Goal: Transaction & Acquisition: Purchase product/service

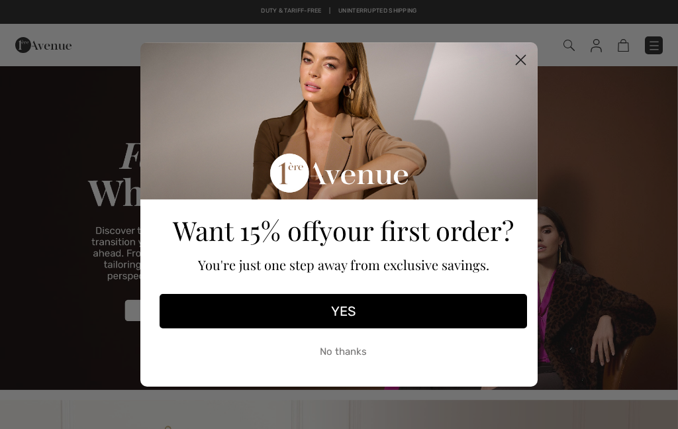
checkbox input "true"
click at [525, 64] on icon "Close dialog" at bounding box center [521, 60] width 9 height 9
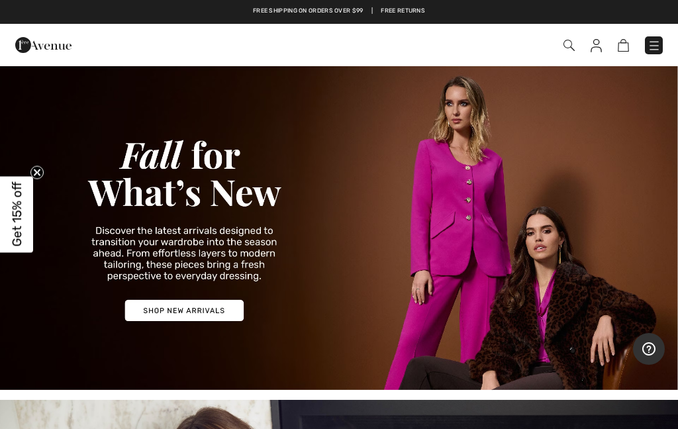
click at [653, 51] on img at bounding box center [654, 45] width 13 height 13
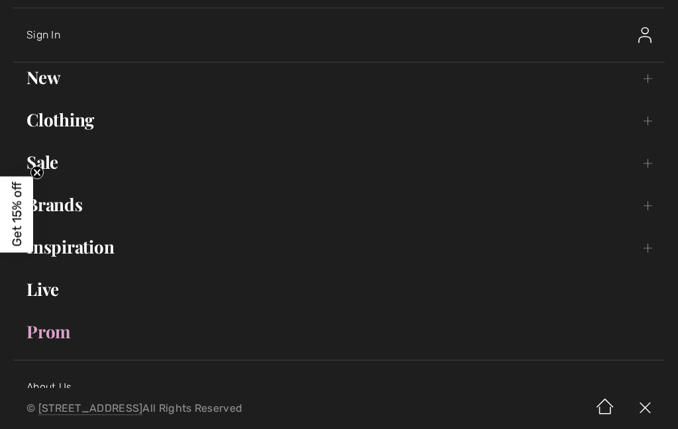
scroll to position [53, 0]
click at [45, 166] on link "Sale Toggle submenu" at bounding box center [339, 161] width 652 height 29
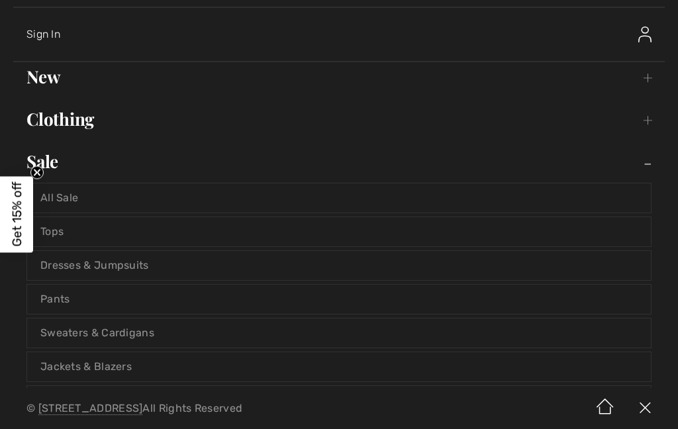
click at [6, 263] on div "CAD English English Français Sign In New Toggle submenu View All Tops Dresses &…" at bounding box center [339, 194] width 678 height 388
click at [13, 284] on div "All Sale Tops Dresses & Jumpsuits Pants Sweaters & Cardigans Jackets & Blazers …" at bounding box center [339, 318] width 652 height 284
click at [49, 368] on link "Jackets & Blazers" at bounding box center [339, 366] width 624 height 29
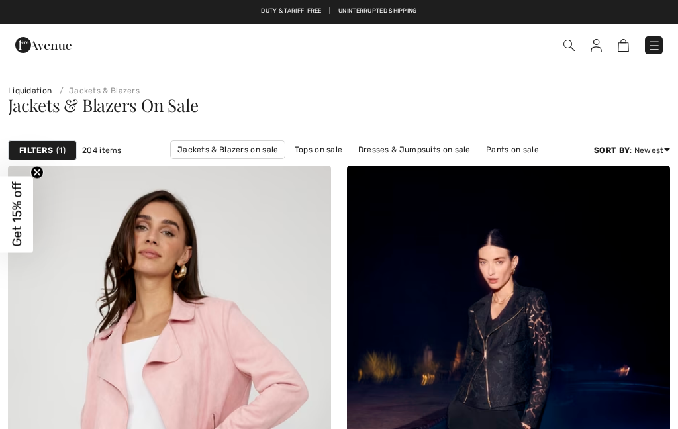
checkbox input "true"
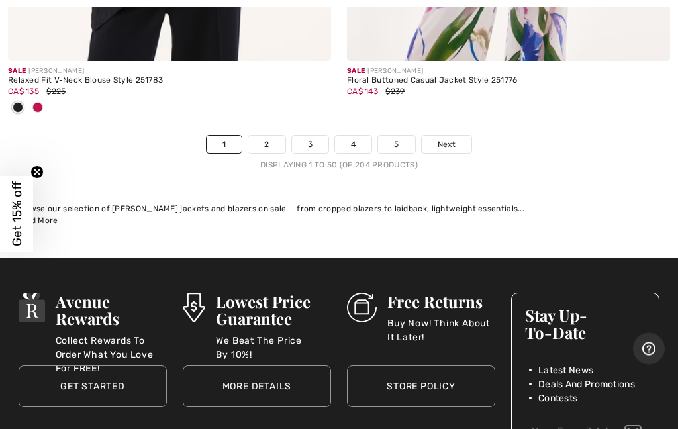
scroll to position [14409, 0]
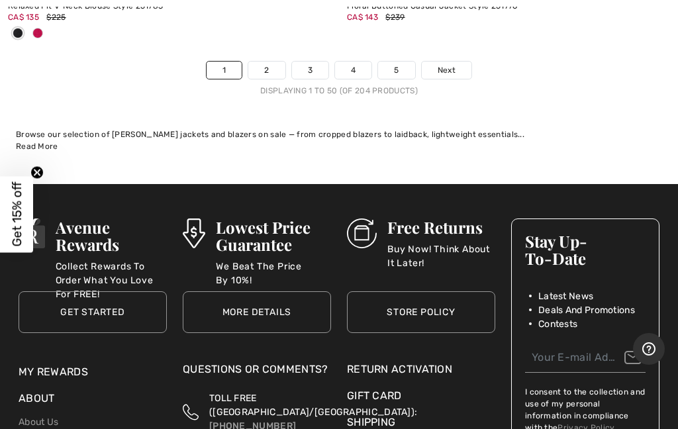
click at [456, 62] on link "Next" at bounding box center [447, 70] width 50 height 17
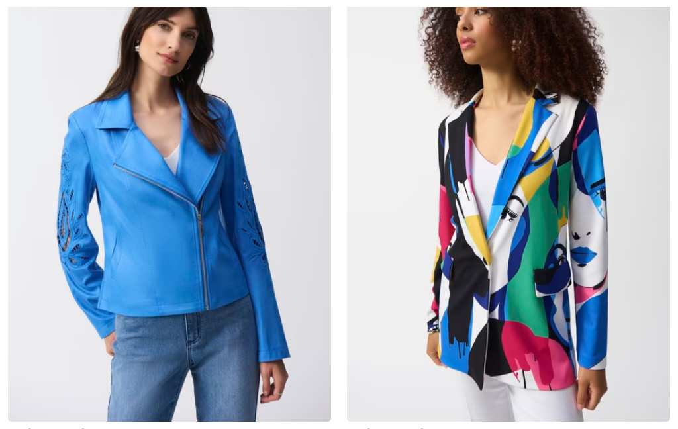
checkbox input "true"
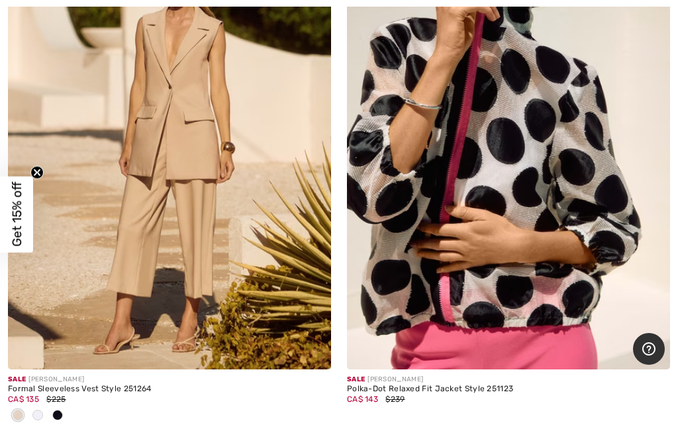
scroll to position [1379, 0]
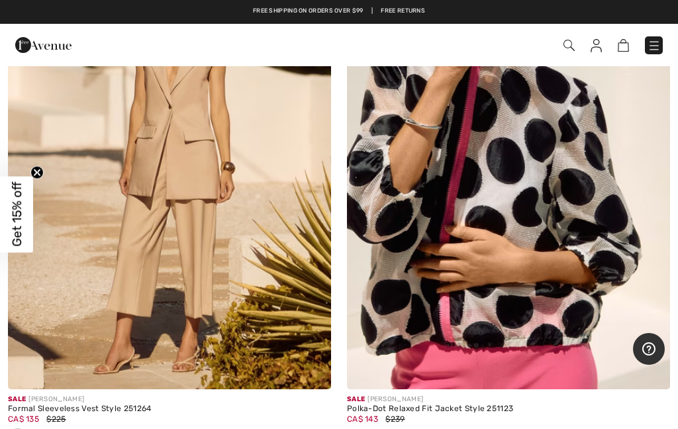
click at [448, 255] on img at bounding box center [508, 147] width 323 height 485
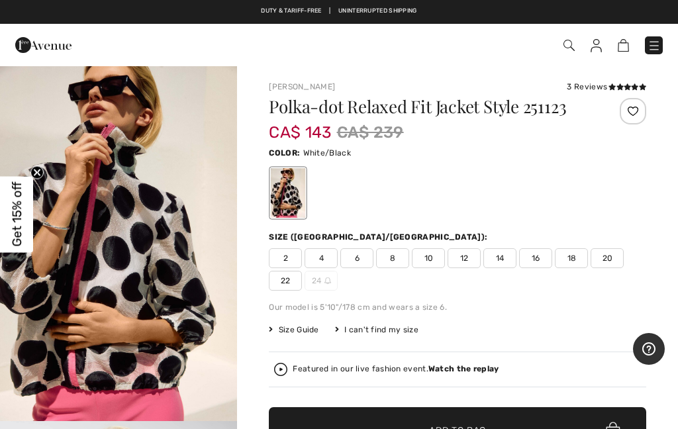
click at [30, 302] on img "1 / 7" at bounding box center [118, 243] width 237 height 356
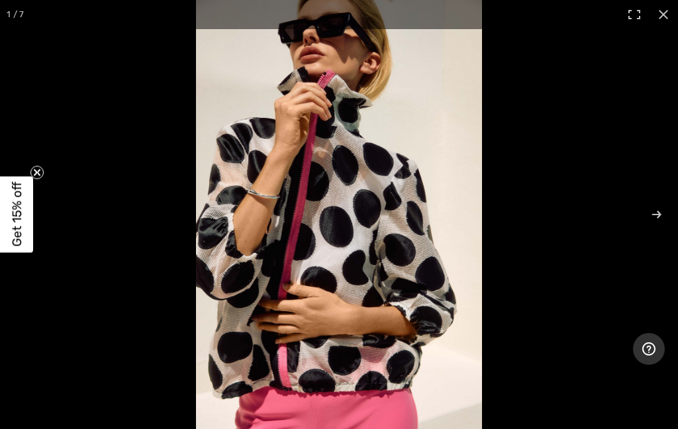
scroll to position [32, 0]
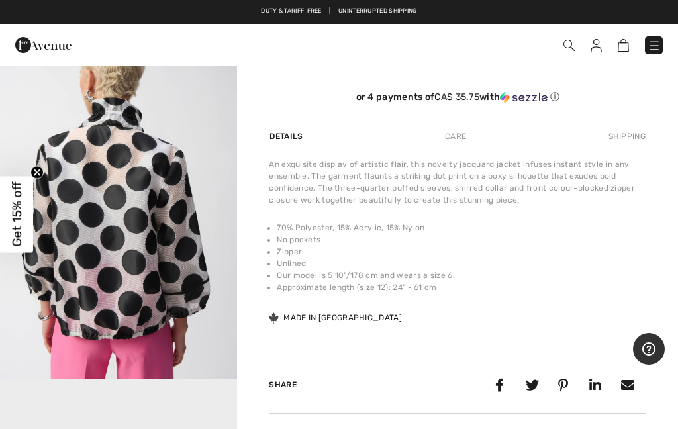
scroll to position [421, 0]
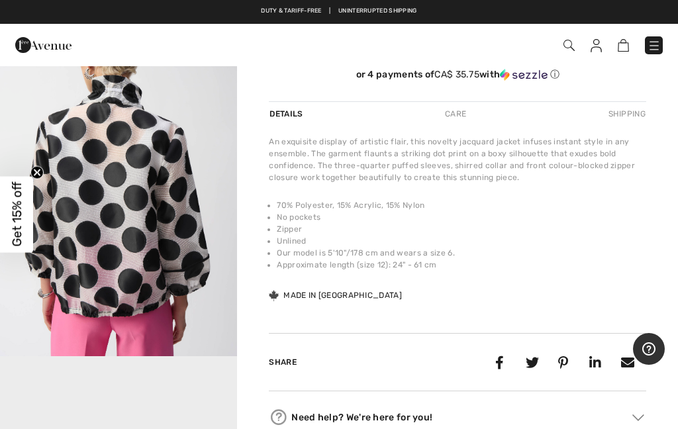
click at [450, 120] on div "Care" at bounding box center [456, 114] width 44 height 24
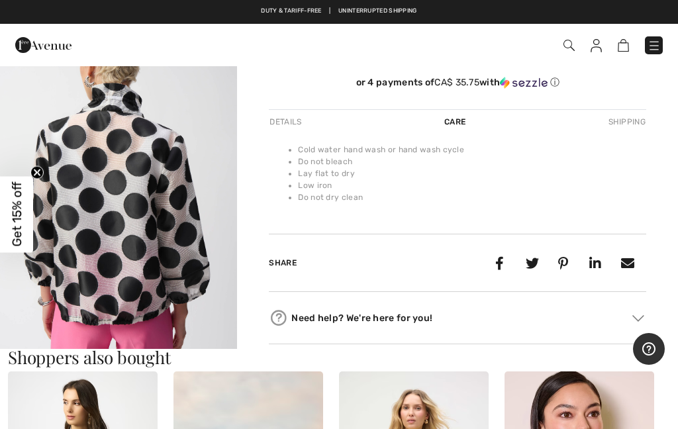
scroll to position [414, 0]
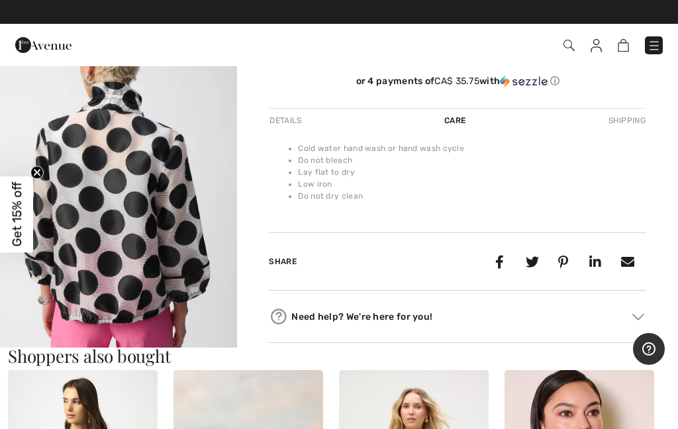
click at [286, 126] on div "Details" at bounding box center [287, 121] width 36 height 24
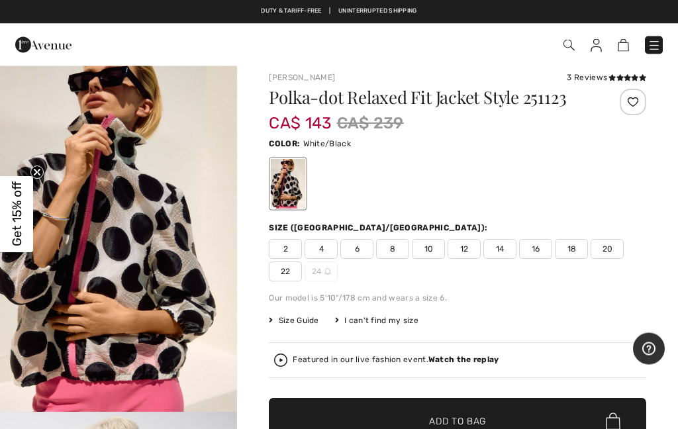
scroll to position [0, 0]
